Goal: Check status: Check status

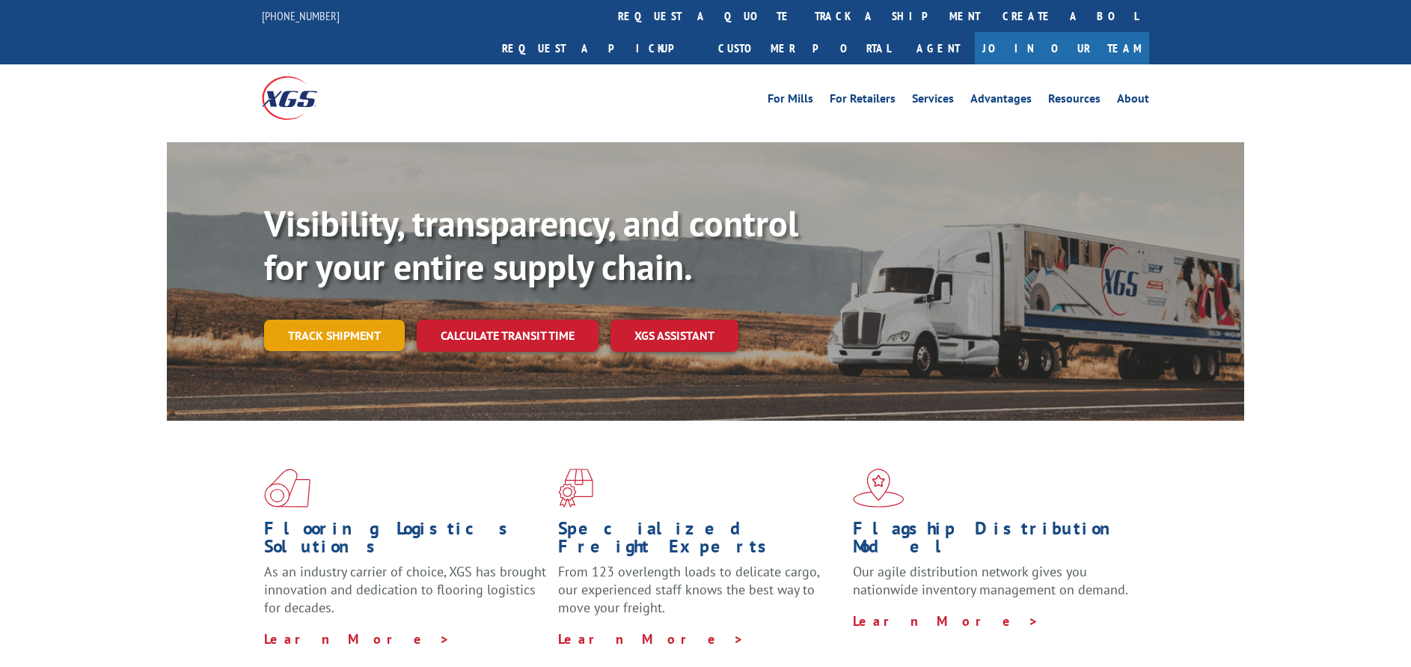
click at [336, 320] on link "Track shipment" at bounding box center [334, 335] width 141 height 31
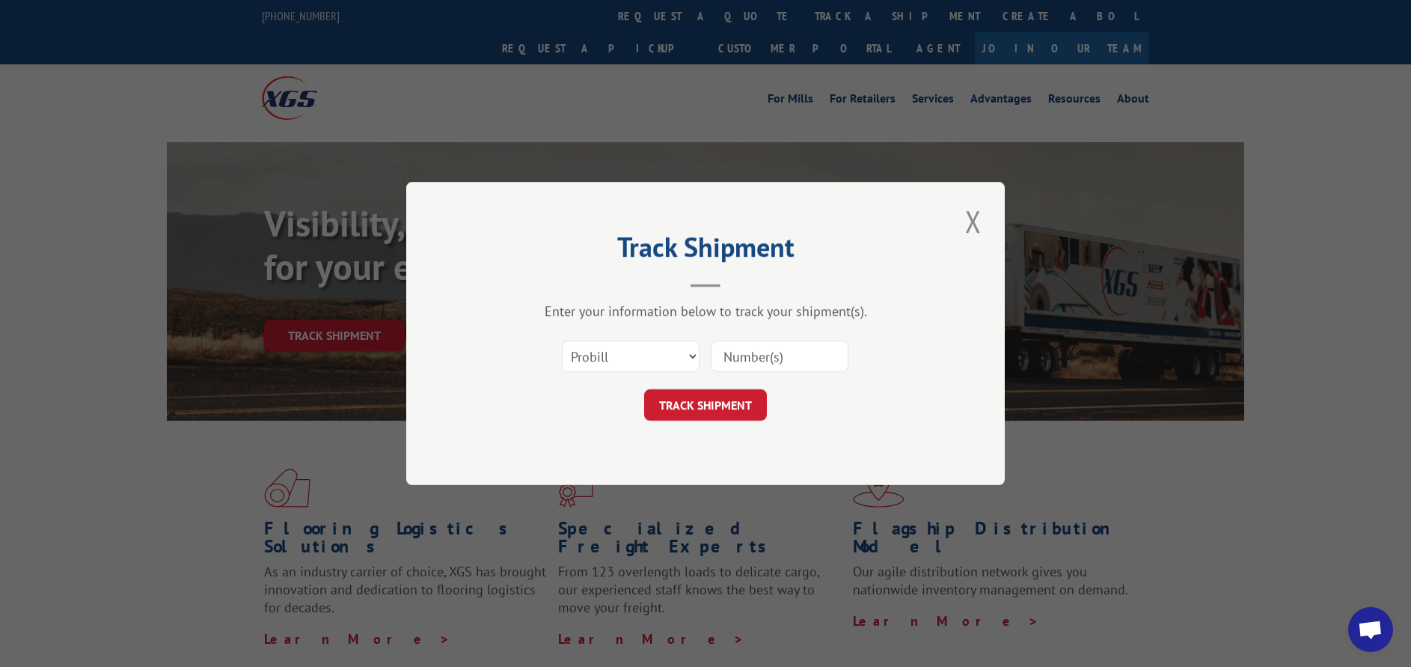
paste input "17504708"
click at [763, 352] on input "17504708" at bounding box center [780, 356] width 138 height 31
type input "17504708"
click at [725, 407] on button "TRACK SHIPMENT" at bounding box center [705, 404] width 123 height 31
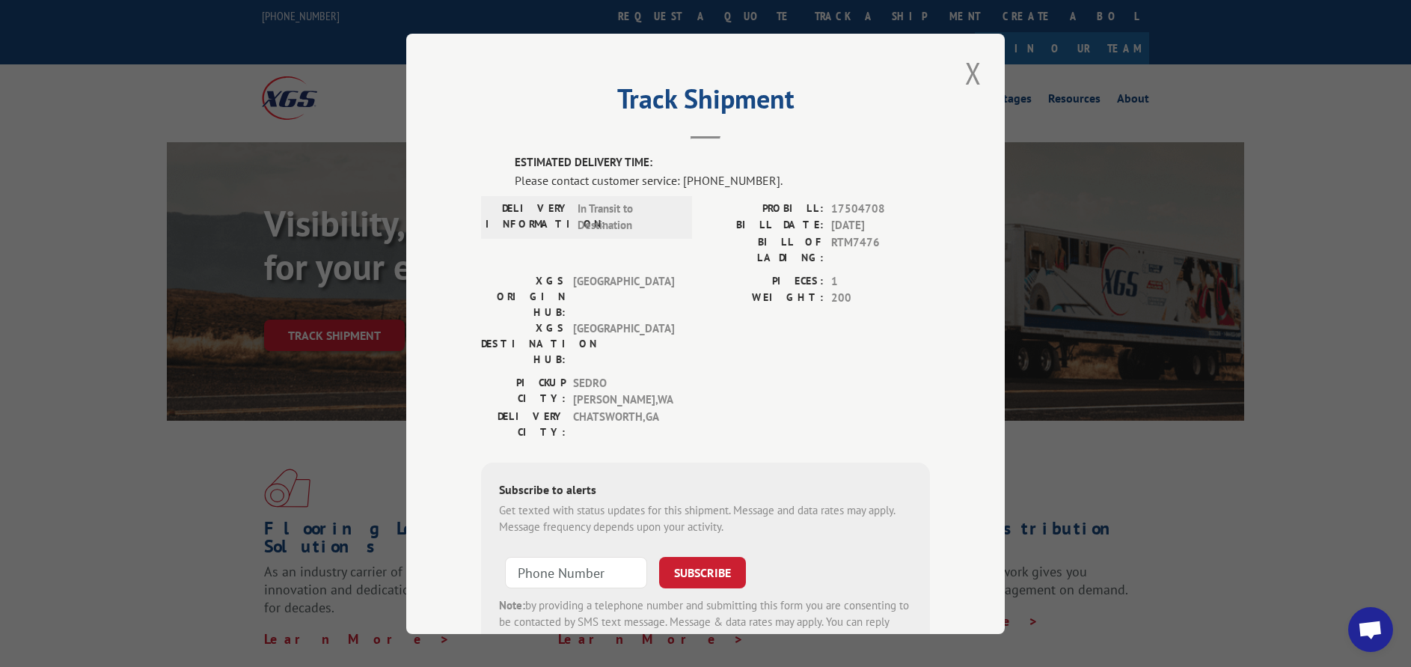
click at [736, 305] on div "PIECES: 1 WEIGHT: 200" at bounding box center [818, 323] width 225 height 102
click at [846, 207] on span "17504708" at bounding box center [880, 208] width 99 height 17
copy span "17504708"
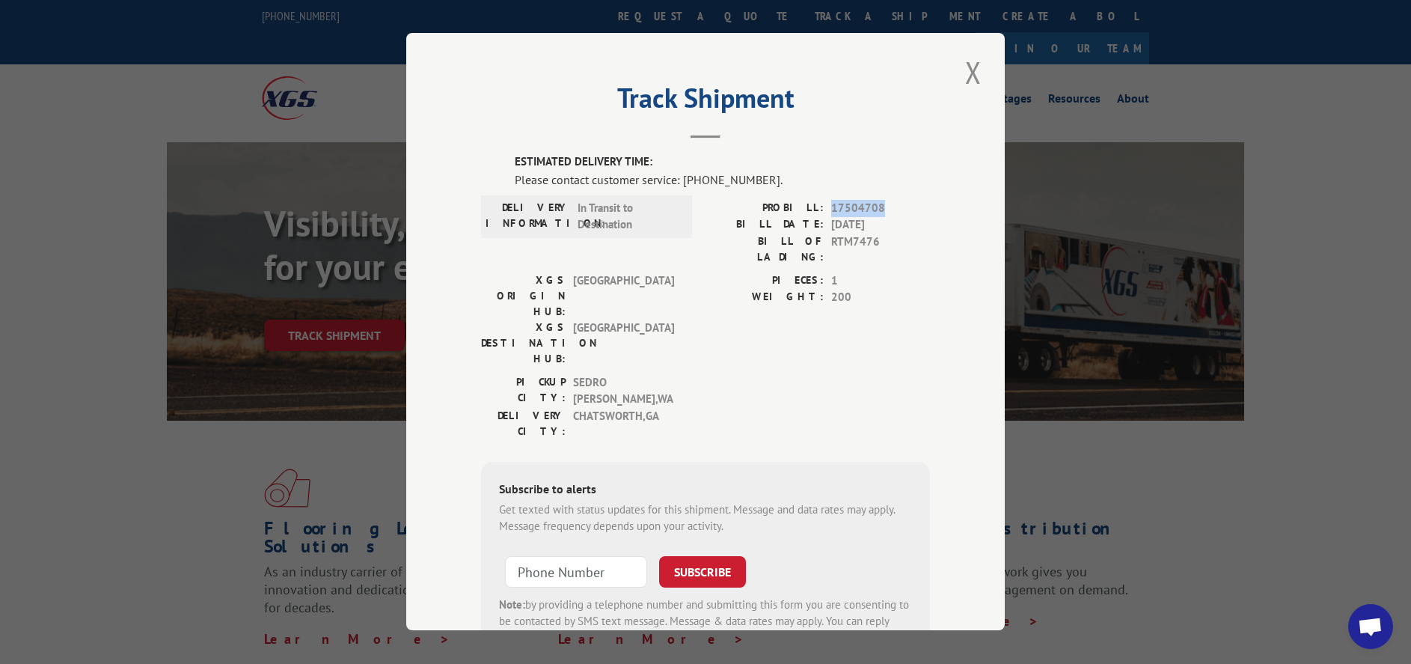
click at [844, 209] on span "17504708" at bounding box center [880, 208] width 99 height 17
click at [871, 201] on span "17504708" at bounding box center [880, 208] width 99 height 17
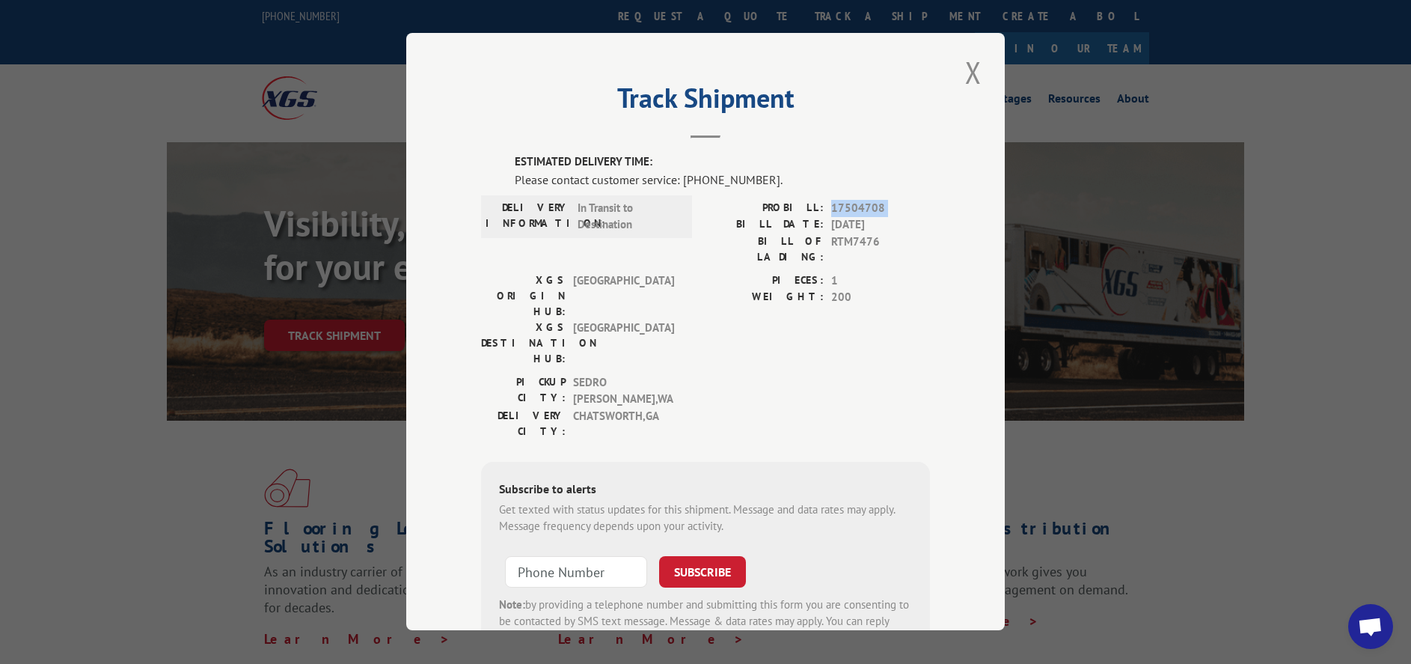
scroll to position [64, 0]
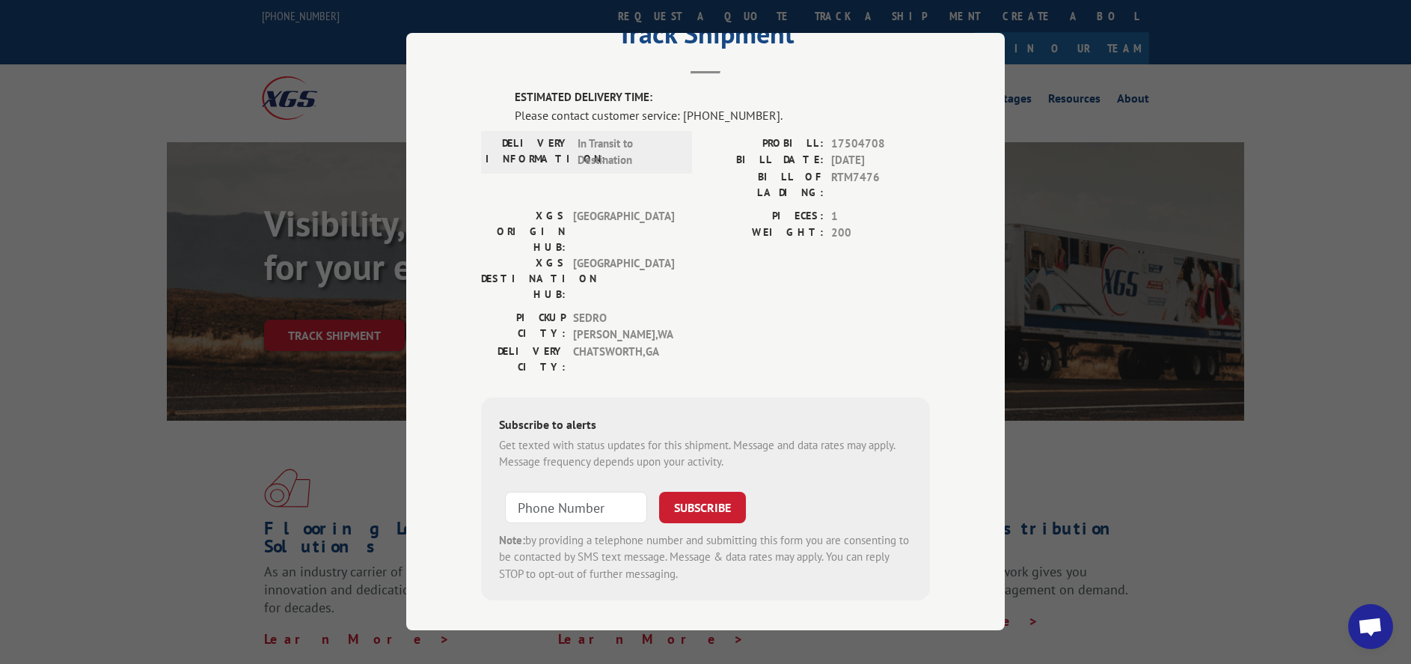
click at [613, 343] on span "CHATSWORTH , [GEOGRAPHIC_DATA]" at bounding box center [623, 358] width 101 height 31
click at [626, 343] on span "CHATSWORTH , [GEOGRAPHIC_DATA]" at bounding box center [623, 358] width 101 height 31
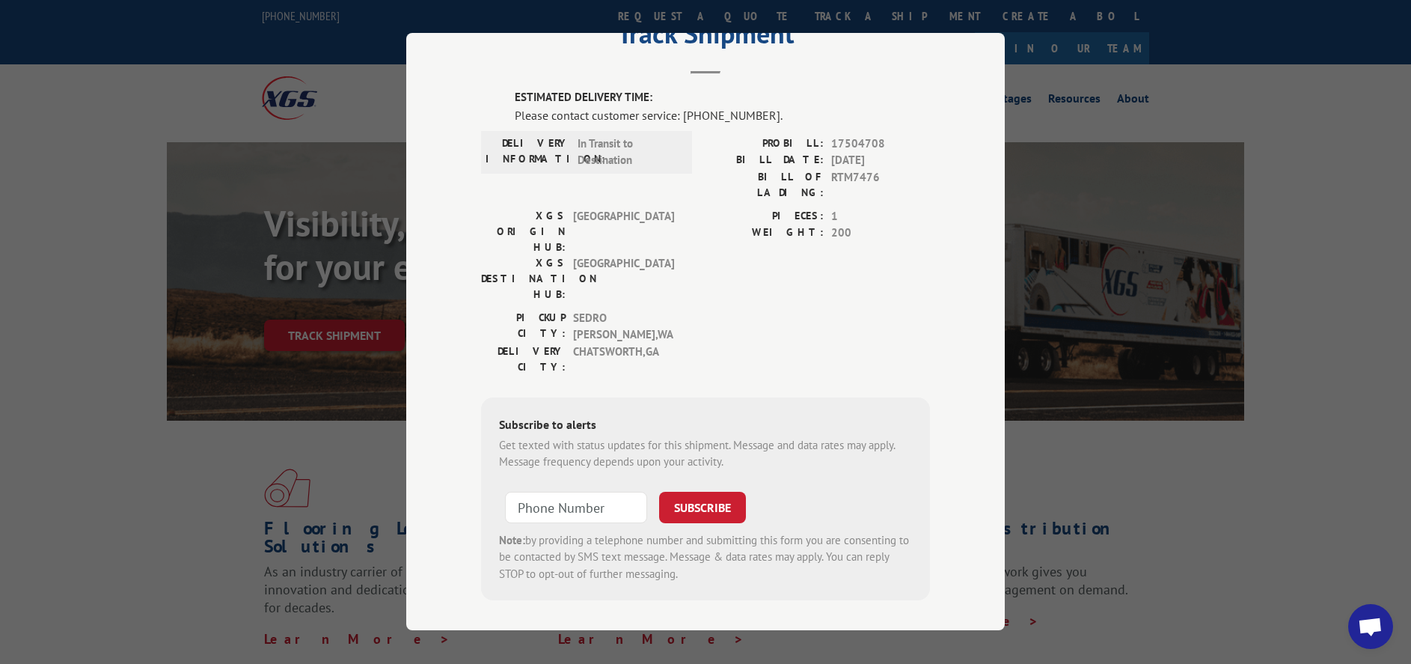
click at [616, 255] on span "[GEOGRAPHIC_DATA]" at bounding box center [623, 278] width 101 height 47
click at [620, 310] on span "SEDRO [PERSON_NAME] , [GEOGRAPHIC_DATA]" at bounding box center [623, 327] width 101 height 34
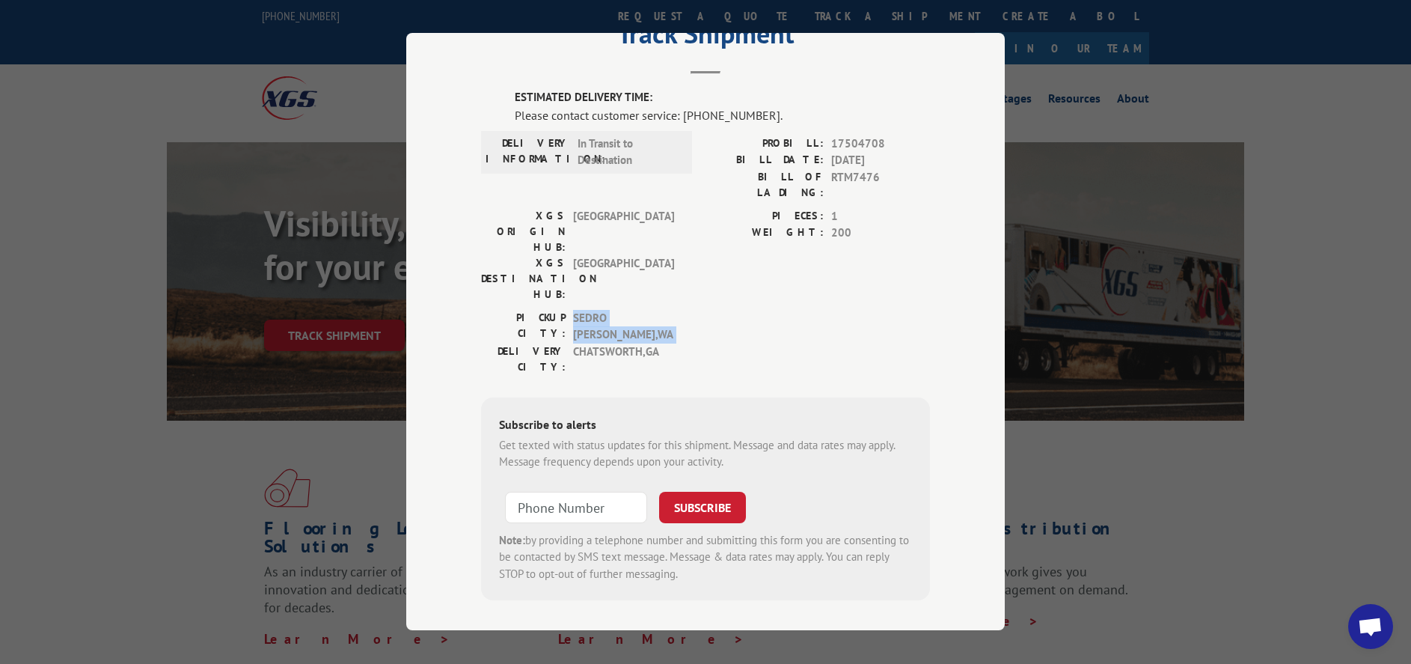
click at [620, 310] on span "SEDRO [PERSON_NAME] , [GEOGRAPHIC_DATA]" at bounding box center [623, 327] width 101 height 34
click at [614, 343] on span "CHATSWORTH , [GEOGRAPHIC_DATA]" at bounding box center [623, 358] width 101 height 31
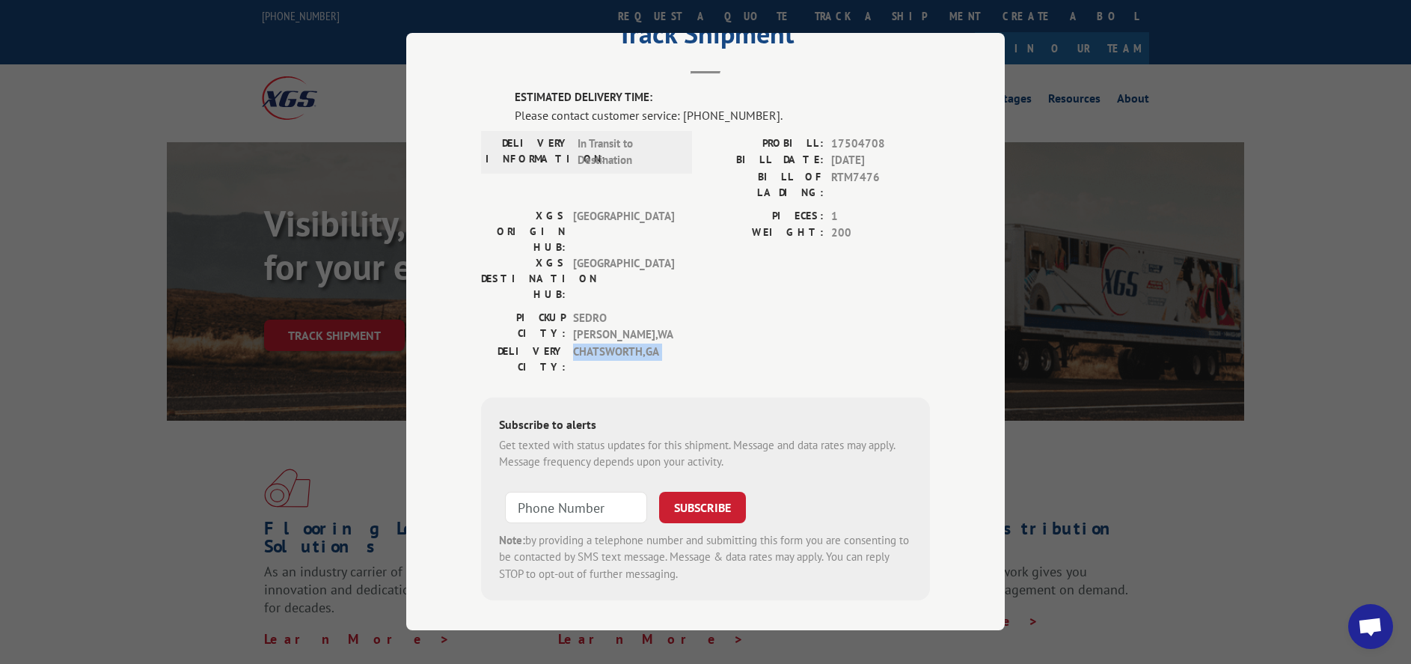
click at [649, 343] on span "CHATSWORTH , [GEOGRAPHIC_DATA]" at bounding box center [623, 358] width 101 height 31
click at [607, 343] on span "CHATSWORTH , [GEOGRAPHIC_DATA]" at bounding box center [623, 358] width 101 height 31
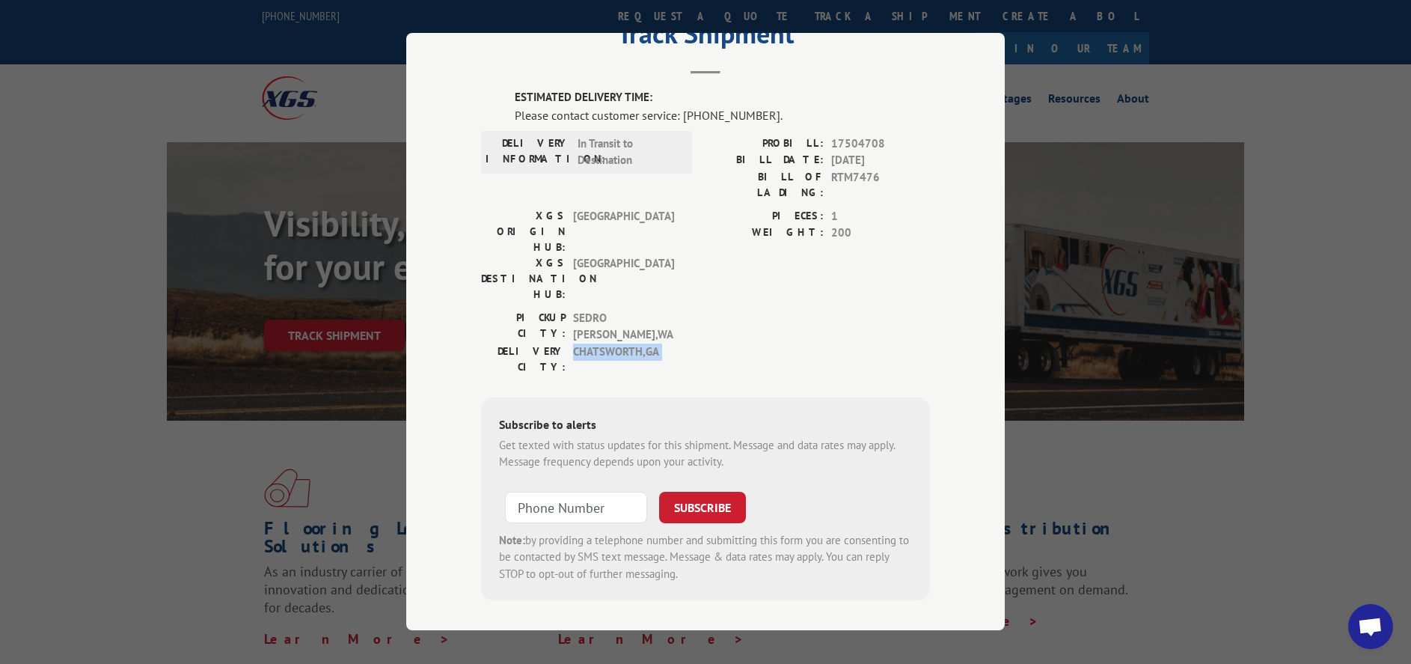
click at [607, 343] on span "CHATSWORTH , [GEOGRAPHIC_DATA]" at bounding box center [623, 358] width 101 height 31
click at [624, 343] on span "CHATSWORTH , [GEOGRAPHIC_DATA]" at bounding box center [623, 358] width 101 height 31
click at [629, 343] on span "CHATSWORTH , [GEOGRAPHIC_DATA]" at bounding box center [623, 358] width 101 height 31
drag, startPoint x: 635, startPoint y: 287, endPoint x: 575, endPoint y: 288, distance: 60.6
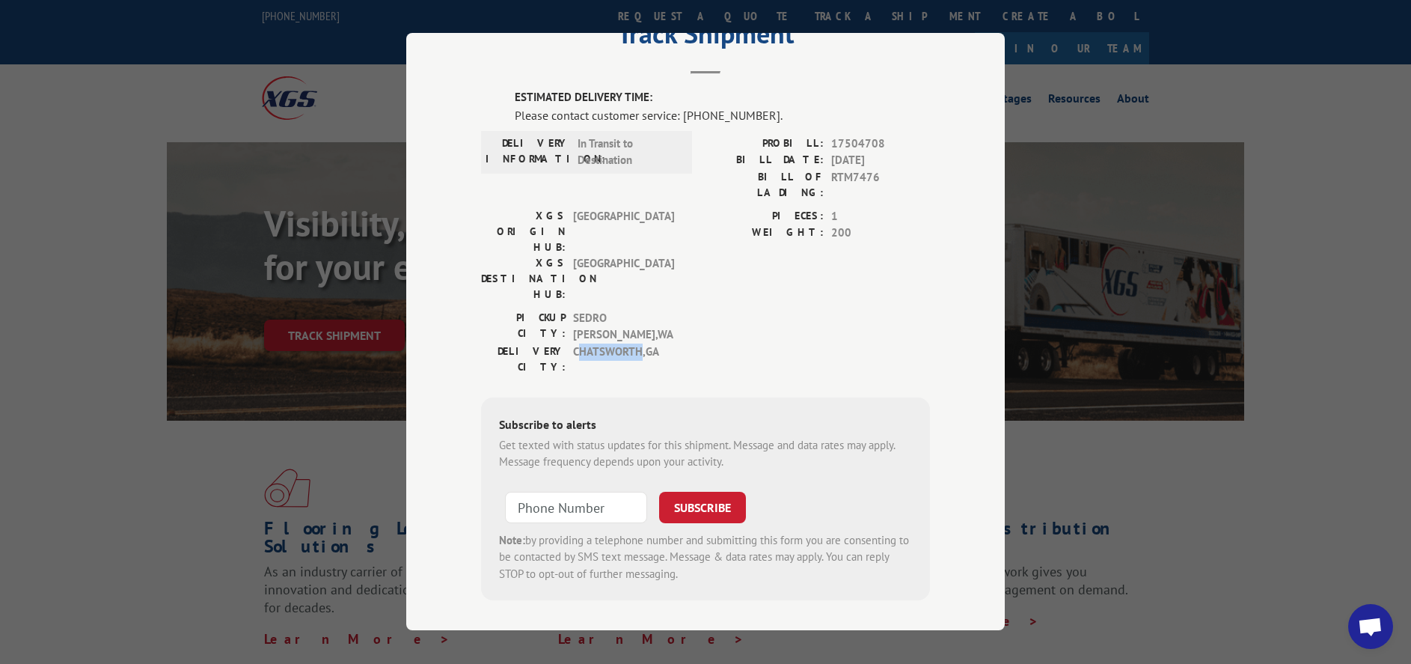
click at [575, 343] on span "CHATSWORTH , [GEOGRAPHIC_DATA]" at bounding box center [623, 358] width 101 height 31
click at [703, 310] on div "PICKUP CITY: [GEOGRAPHIC_DATA][PERSON_NAME] , [GEOGRAPHIC_DATA] [GEOGRAPHIC_DAT…" at bounding box center [705, 346] width 449 height 73
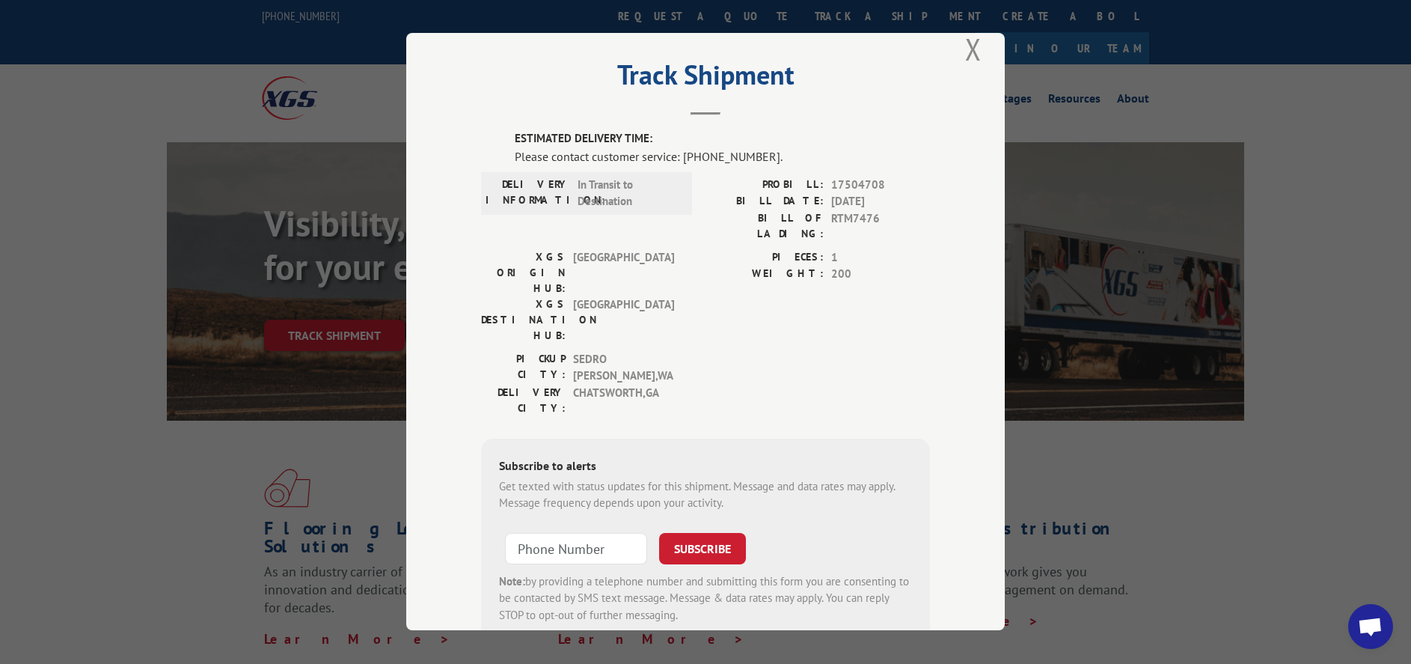
scroll to position [0, 0]
